Goal: Task Accomplishment & Management: Use online tool/utility

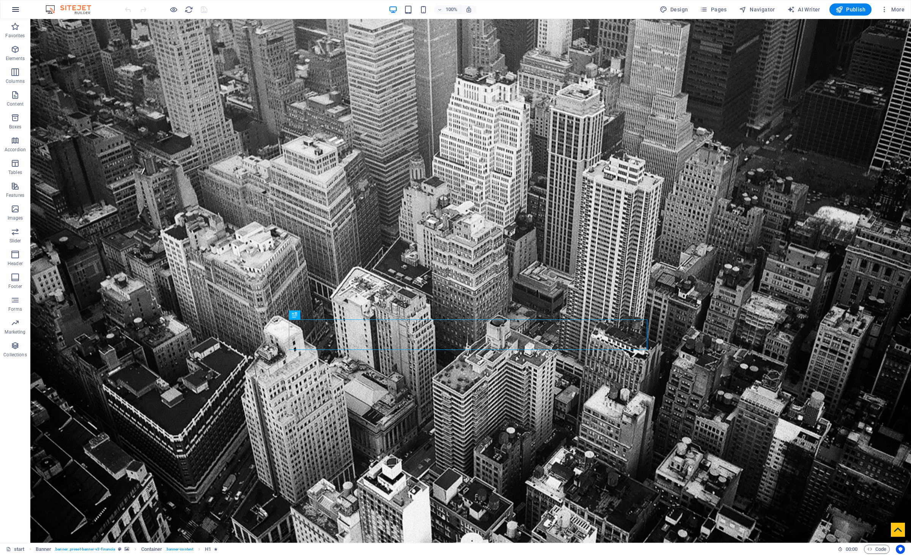
click at [16, 7] on icon "button" at bounding box center [15, 9] width 9 height 9
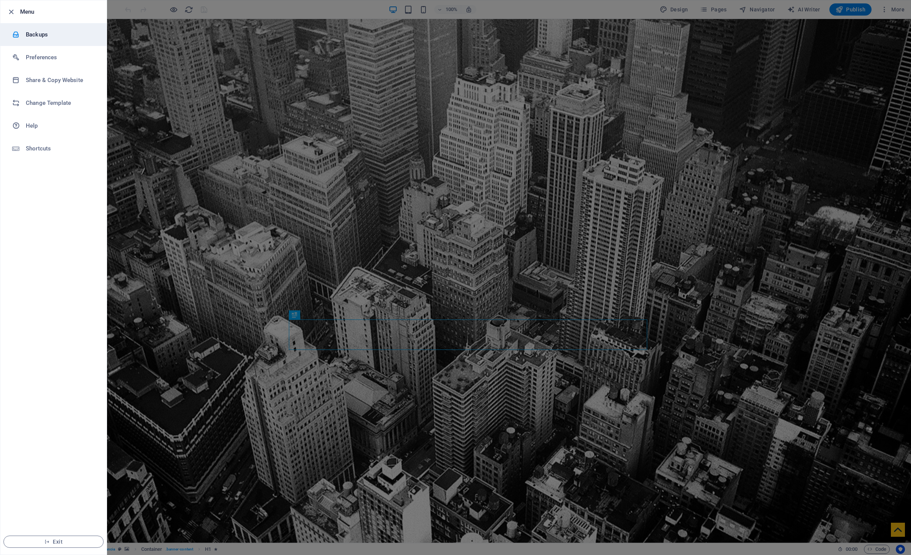
click at [73, 38] on h6 "Backups" at bounding box center [61, 34] width 70 height 9
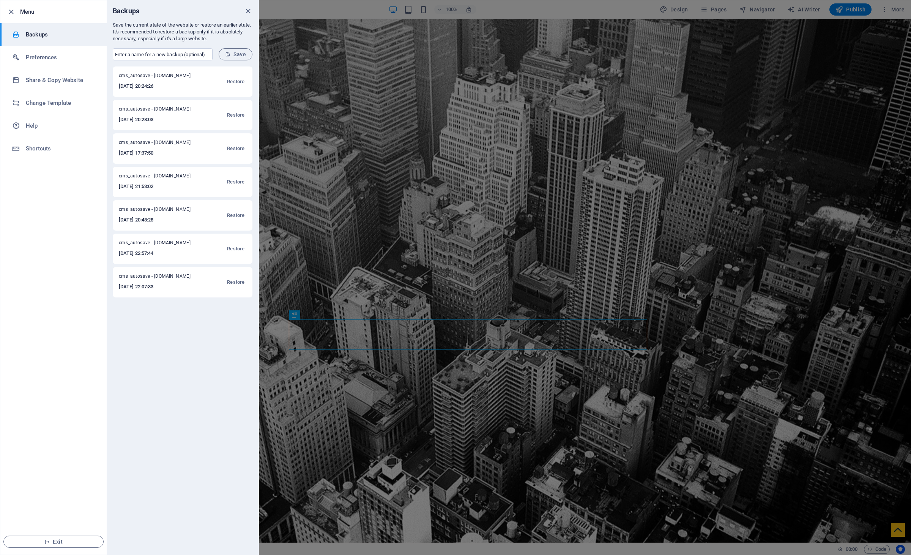
drag, startPoint x: 242, startPoint y: 55, endPoint x: 193, endPoint y: 46, distance: 49.6
click at [193, 46] on form "​ Save" at bounding box center [183, 54] width 152 height 24
click at [184, 51] on input "text" at bounding box center [163, 54] width 100 height 12
type input "g"
click at [160, 55] on input "mygdmbackup" at bounding box center [163, 54] width 100 height 12
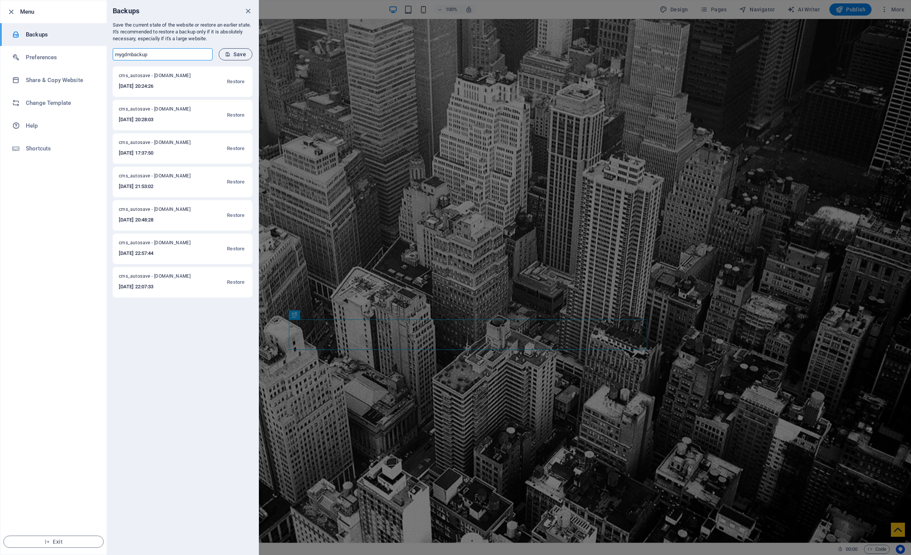
type input "mygdmbackup"
click at [235, 54] on span "Save" at bounding box center [235, 54] width 21 height 6
click at [71, 79] on h6 "Share & Copy Website" at bounding box center [61, 80] width 70 height 9
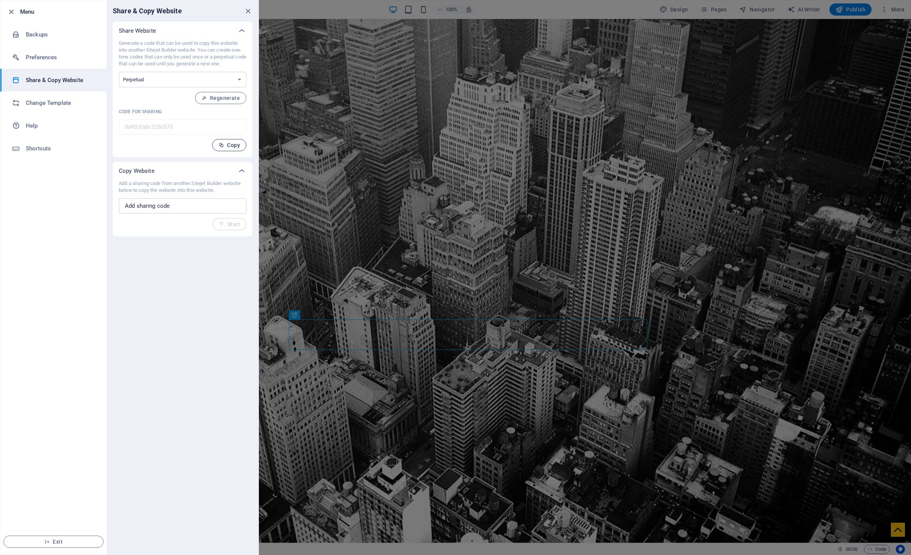
click at [239, 145] on span "Copy" at bounding box center [229, 145] width 21 height 6
click at [175, 209] on input "text" at bounding box center [183, 205] width 128 height 15
paste input "8d4930ab-2260578"
type input "8d4930ab-2260578"
drag, startPoint x: 139, startPoint y: 224, endPoint x: 118, endPoint y: 220, distance: 21.3
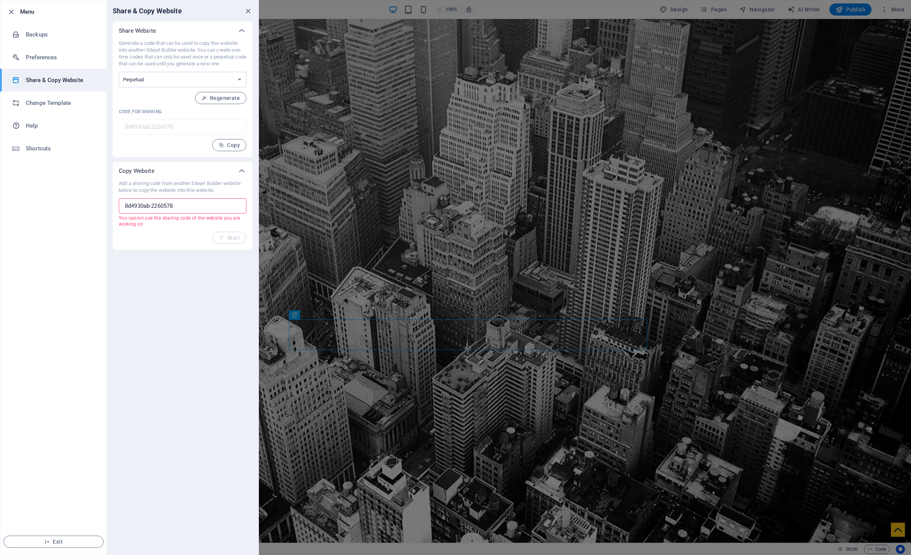
click at [118, 220] on div "Add a sharing code from another Sitejet Builder website below to copy the websi…" at bounding box center [183, 215] width 140 height 70
click at [134, 224] on p "You cannot use the sharing code of the website you are working on" at bounding box center [180, 221] width 122 height 12
click at [143, 227] on div "Add a sharing code from another Sitejet Builder website below to copy the websi…" at bounding box center [183, 212] width 128 height 64
drag, startPoint x: 120, startPoint y: 220, endPoint x: 149, endPoint y: 225, distance: 29.8
click at [149, 225] on p "You cannot use the sharing code of the website you are working on" at bounding box center [180, 221] width 122 height 12
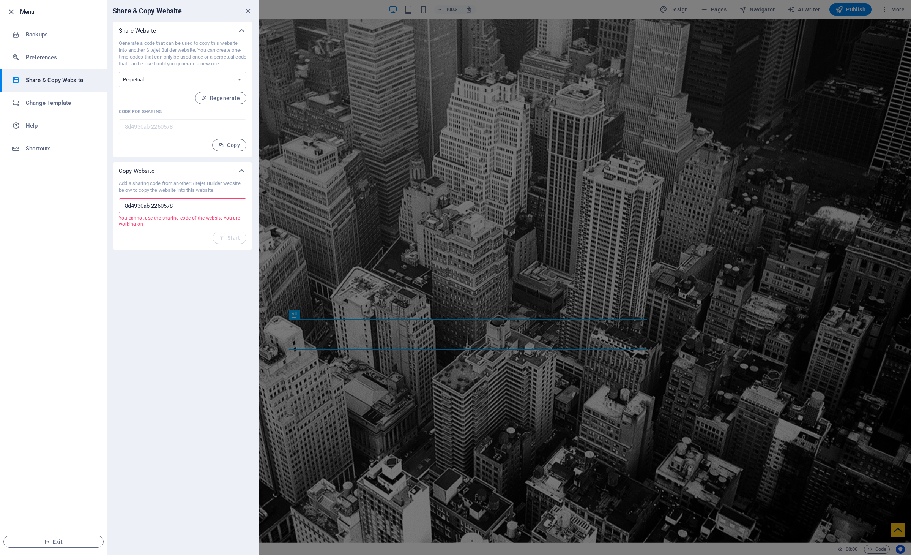
drag, startPoint x: 4, startPoint y: 340, endPoint x: 145, endPoint y: 220, distance: 184.5
click at [145, 220] on p "You cannot use the sharing code of the website you are working on" at bounding box center [180, 221] width 122 height 12
click at [144, 223] on p "You cannot use the sharing code of the website you are working on" at bounding box center [180, 221] width 122 height 12
drag, startPoint x: 145, startPoint y: 224, endPoint x: 115, endPoint y: 218, distance: 31.0
click at [115, 218] on div "Add a sharing code from another Sitejet Builder website below to copy the websi…" at bounding box center [183, 215] width 140 height 70
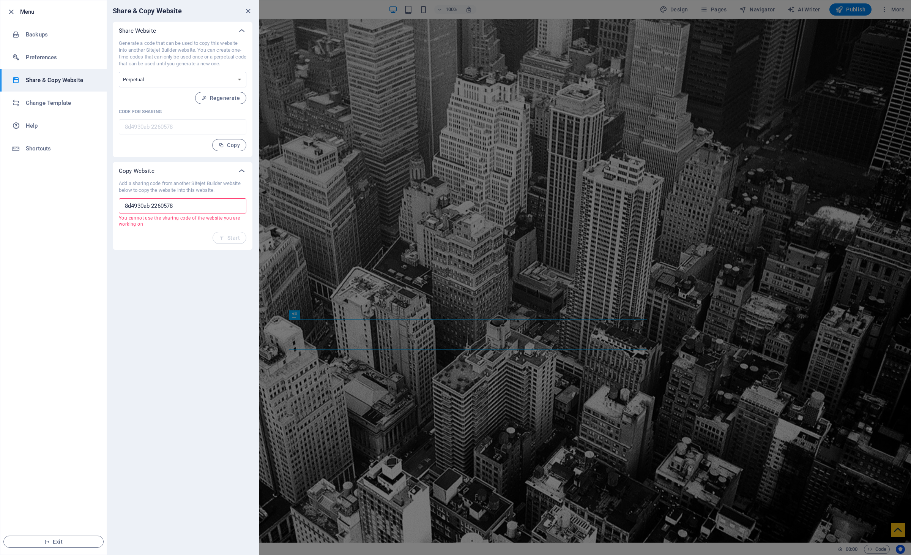
copy p "You cannot use the sharing code of the website you are working on"
click at [51, 106] on h6 "Change Template" at bounding box center [61, 102] width 70 height 9
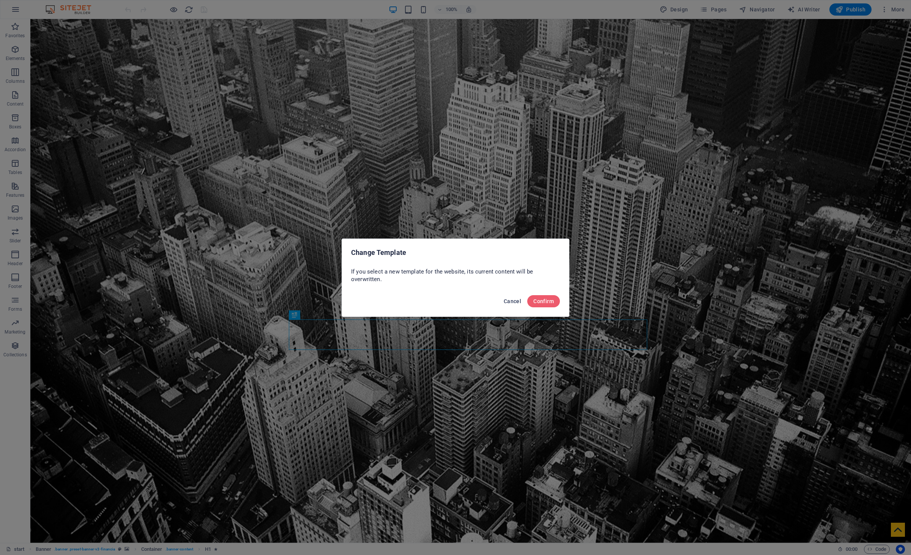
click at [512, 302] on span "Cancel" at bounding box center [512, 301] width 17 height 6
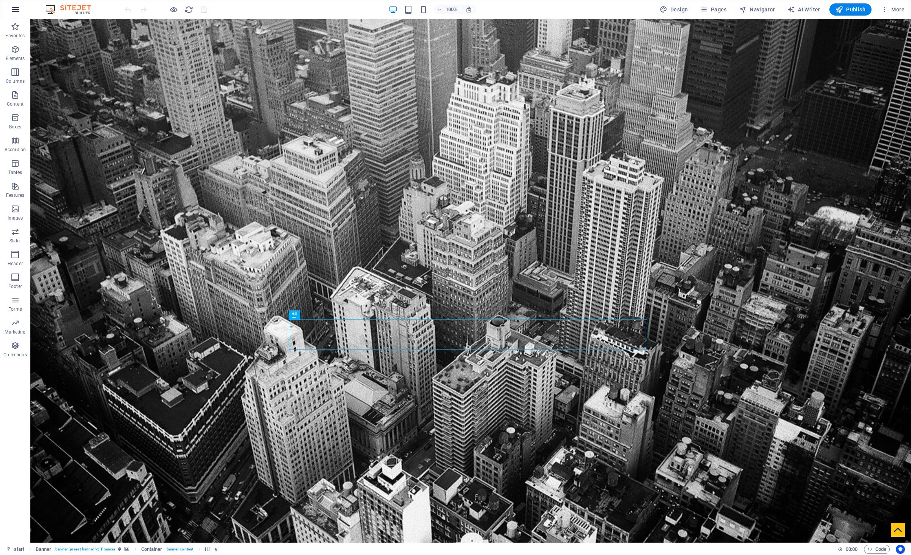
click at [13, 11] on icon "button" at bounding box center [15, 9] width 9 height 9
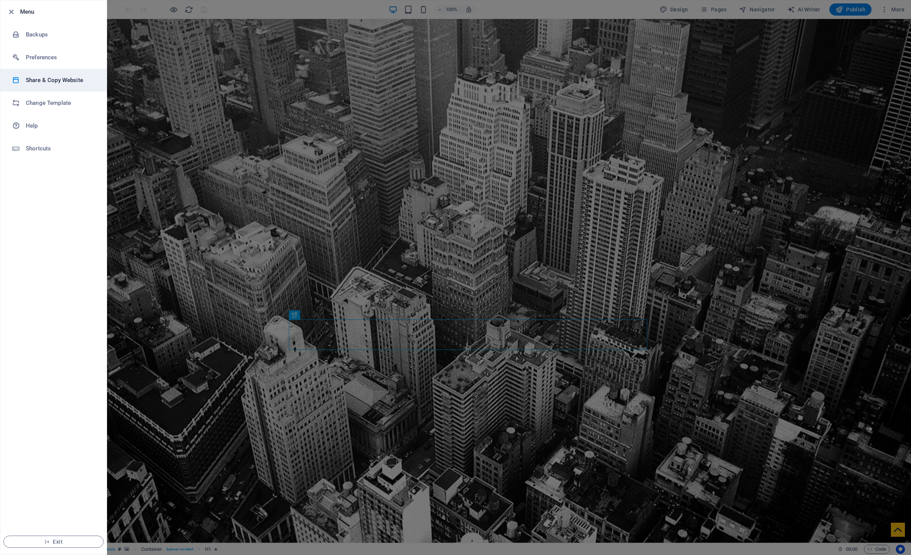
click at [54, 81] on h6 "Share & Copy Website" at bounding box center [61, 80] width 70 height 9
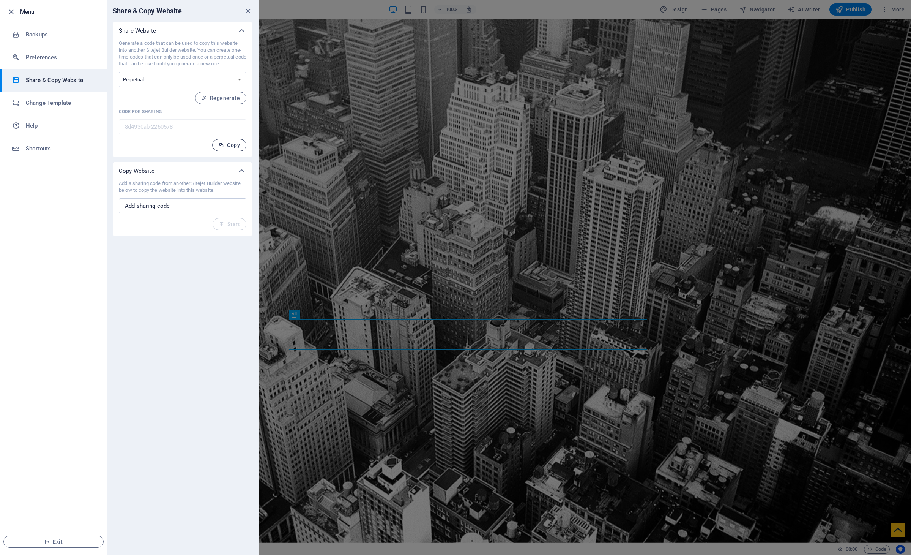
click at [235, 148] on button "Copy" at bounding box center [229, 145] width 34 height 12
drag, startPoint x: 117, startPoint y: 171, endPoint x: 167, endPoint y: 169, distance: 50.5
click at [167, 169] on div "Copy Website" at bounding box center [183, 171] width 140 height 18
drag, startPoint x: 18, startPoint y: 344, endPoint x: 156, endPoint y: 246, distance: 168.9
click at [156, 246] on div "Share & Copy Website Share Website Generate a code that can be used to copy thi…" at bounding box center [183, 277] width 152 height 554
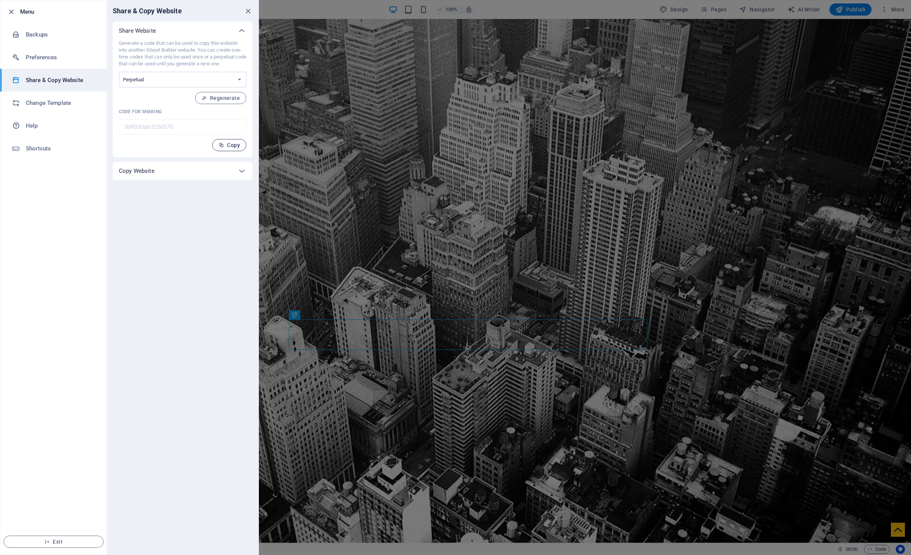
click at [234, 145] on span "Copy" at bounding box center [229, 145] width 21 height 6
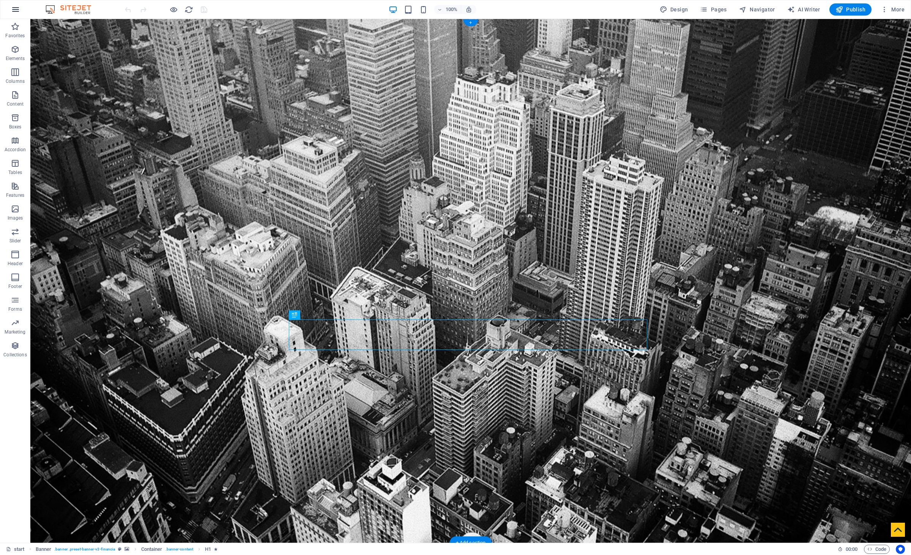
click at [14, 11] on icon "button" at bounding box center [15, 9] width 9 height 9
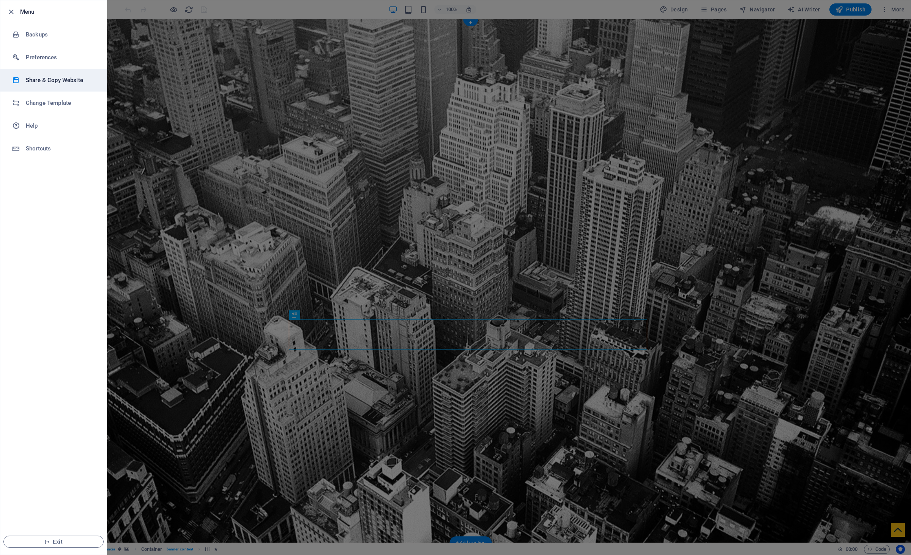
click at [56, 82] on h6 "Share & Copy Website" at bounding box center [61, 80] width 70 height 9
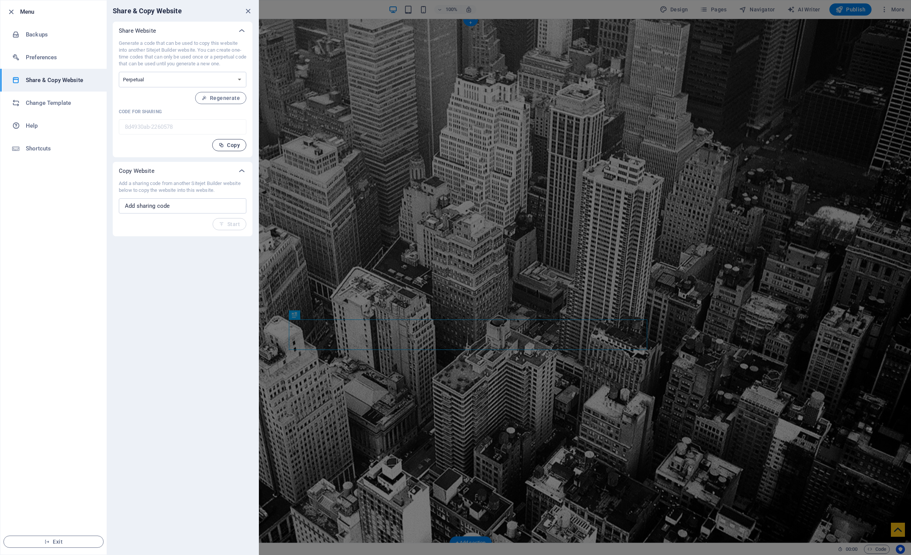
click at [236, 145] on span "Copy" at bounding box center [229, 145] width 21 height 6
click at [248, 10] on icon "close" at bounding box center [248, 11] width 9 height 9
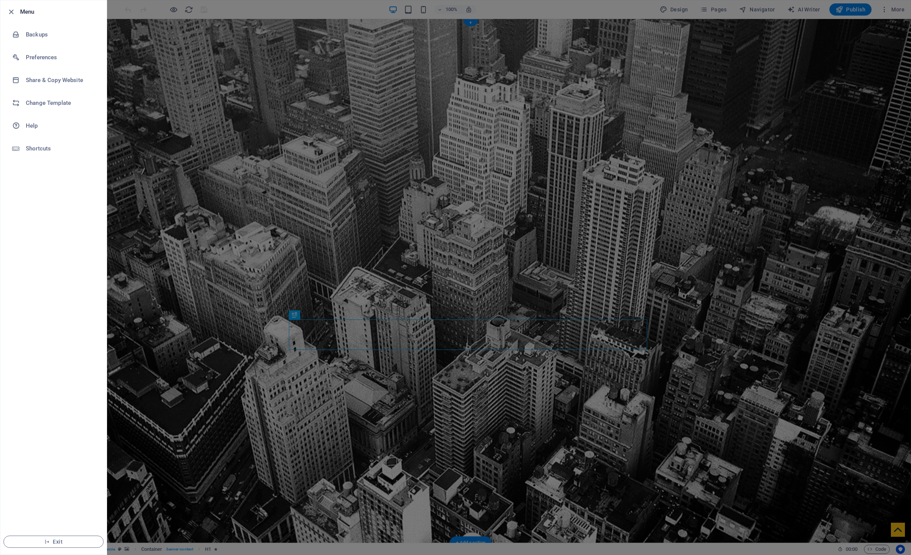
click at [900, 11] on div at bounding box center [455, 277] width 911 height 555
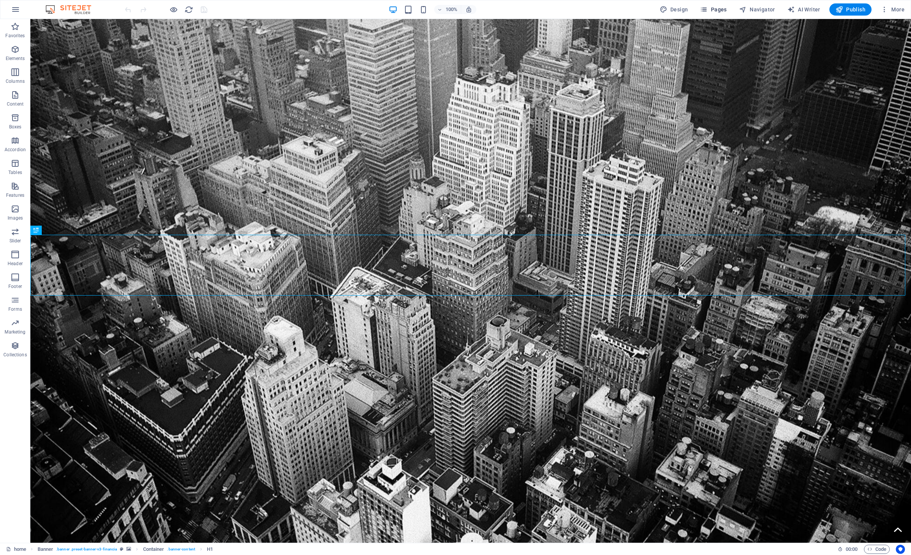
click at [722, 8] on span "Pages" at bounding box center [713, 10] width 27 height 8
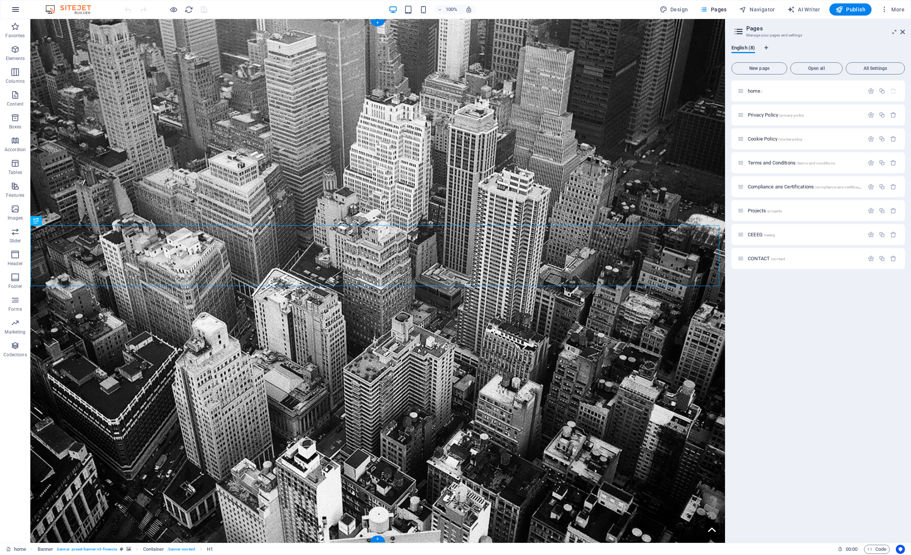
click at [14, 10] on icon "button" at bounding box center [15, 9] width 9 height 9
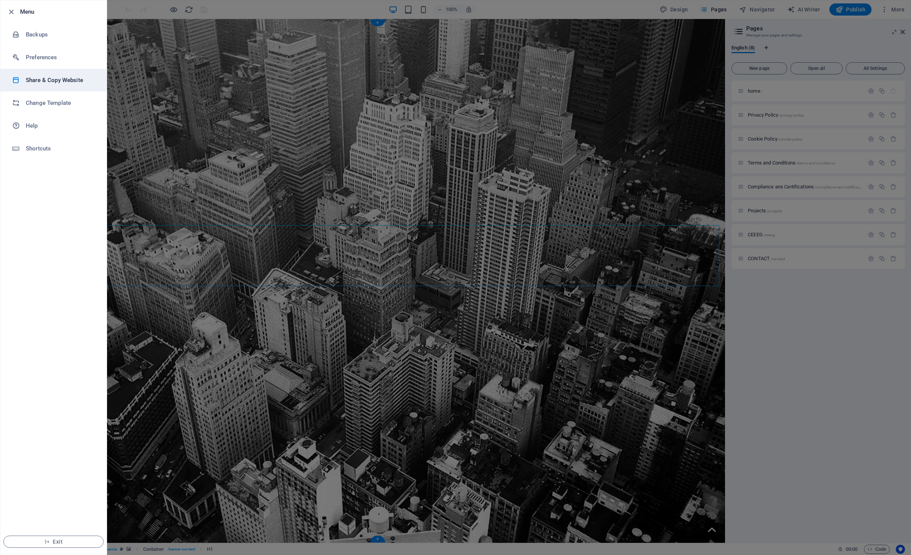
click at [48, 87] on li "Share & Copy Website" at bounding box center [53, 80] width 106 height 23
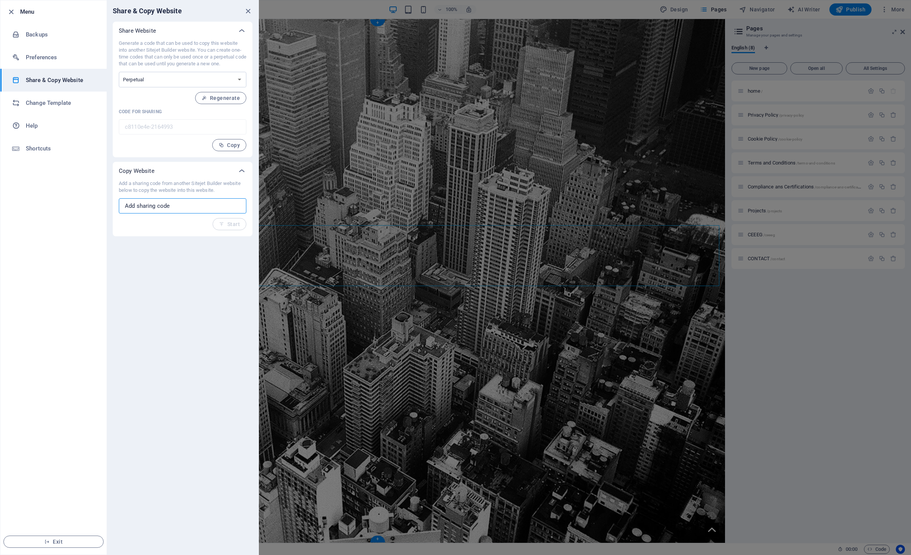
click at [159, 207] on input "text" at bounding box center [183, 205] width 128 height 15
paste input "8d4930ab-2260578"
type input "8d4930ab-2260578"
click at [232, 224] on span "Start" at bounding box center [229, 224] width 21 height 6
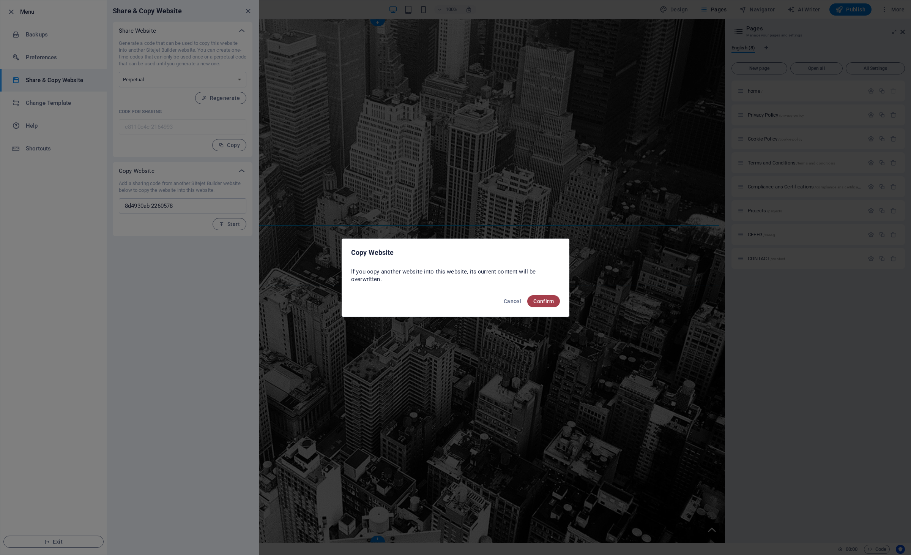
click at [547, 302] on span "Confirm" at bounding box center [544, 301] width 21 height 6
